Goal: Information Seeking & Learning: Learn about a topic

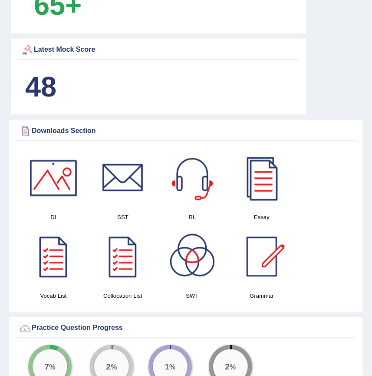
scroll to position [750, 0]
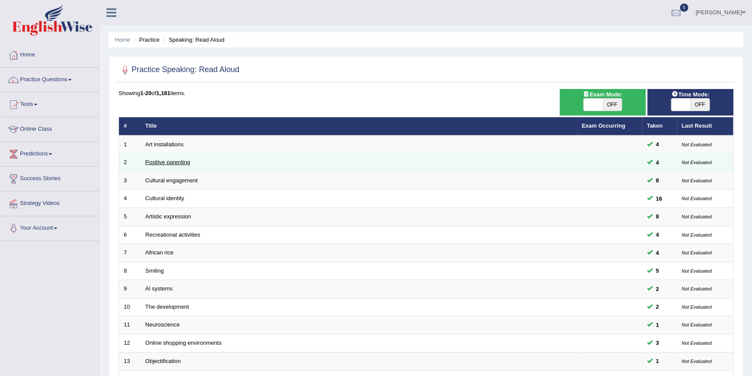
click at [182, 160] on link "Positive parenting" at bounding box center [167, 162] width 45 height 7
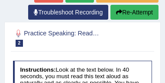
scroll to position [163, 0]
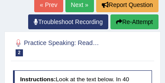
click at [81, 4] on link "Next »" at bounding box center [80, 4] width 29 height 15
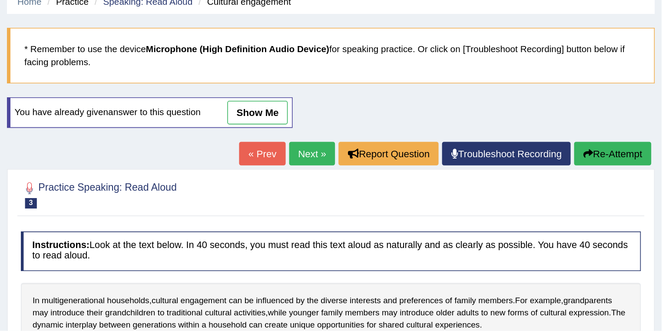
scroll to position [17, 0]
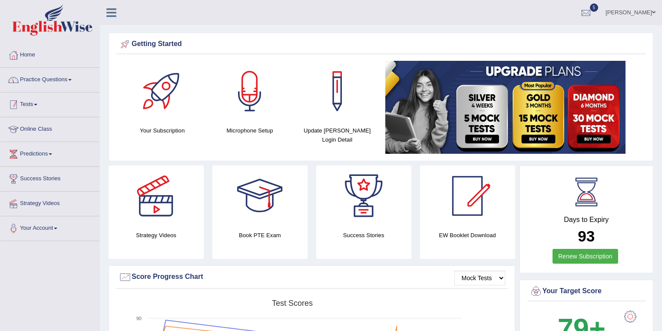
click at [50, 83] on link "Practice Questions" at bounding box center [49, 79] width 99 height 22
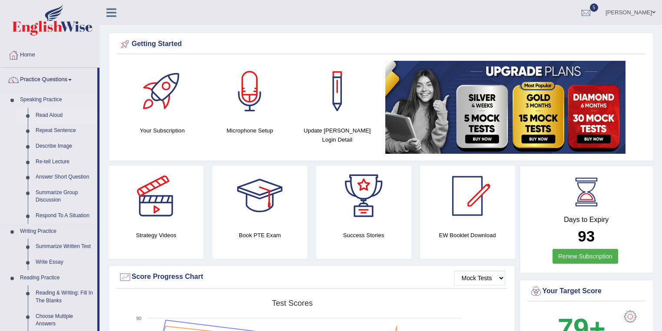
click at [51, 113] on link "Read Aloud" at bounding box center [65, 116] width 66 height 16
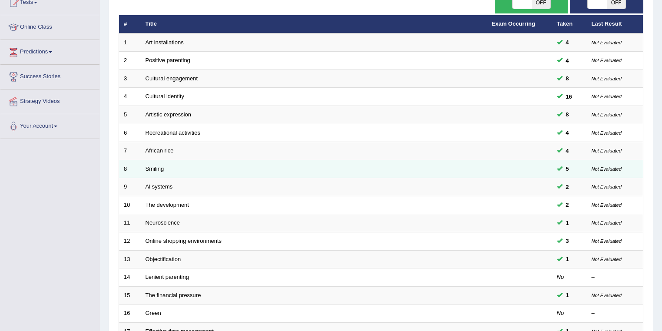
scroll to position [104, 0]
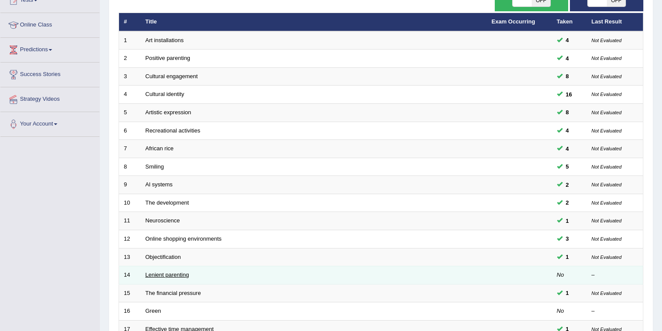
click at [161, 271] on link "Lenient parenting" at bounding box center [166, 274] width 43 height 7
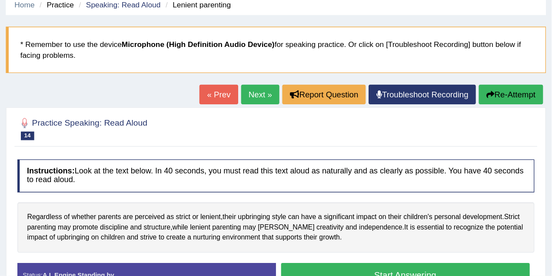
scroll to position [36, 0]
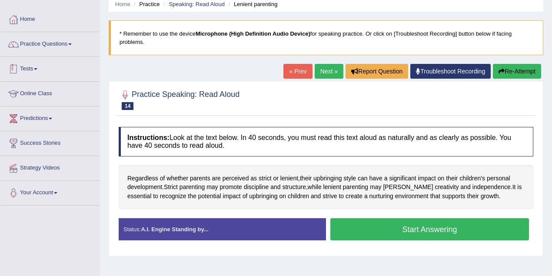
click at [49, 46] on link "Practice Questions" at bounding box center [49, 43] width 99 height 22
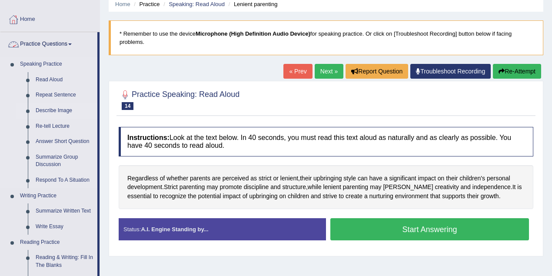
click at [55, 112] on link "Describe Image" at bounding box center [65, 111] width 66 height 16
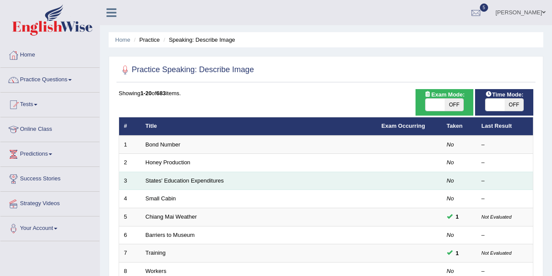
click at [161, 175] on td "States' Education Expenditures" at bounding box center [259, 181] width 236 height 18
click at [162, 180] on link "States' Education Expenditures" at bounding box center [184, 180] width 78 height 7
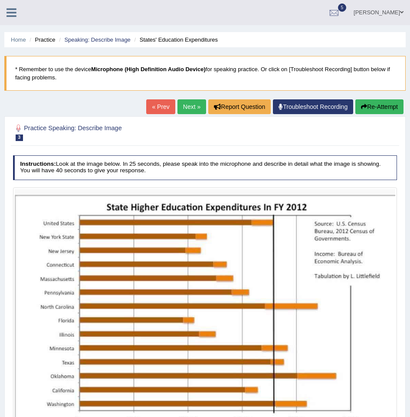
click at [402, 12] on span at bounding box center [401, 13] width 3 height 6
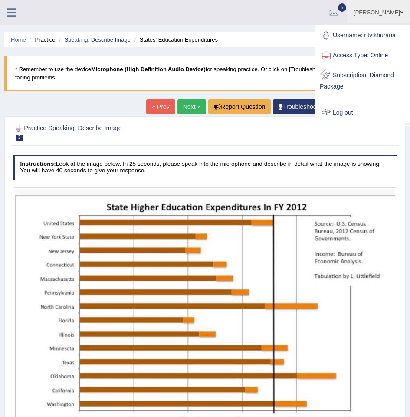
click at [371, 108] on link "Log out" at bounding box center [363, 113] width 94 height 20
